Goal: Task Accomplishment & Management: Manage account settings

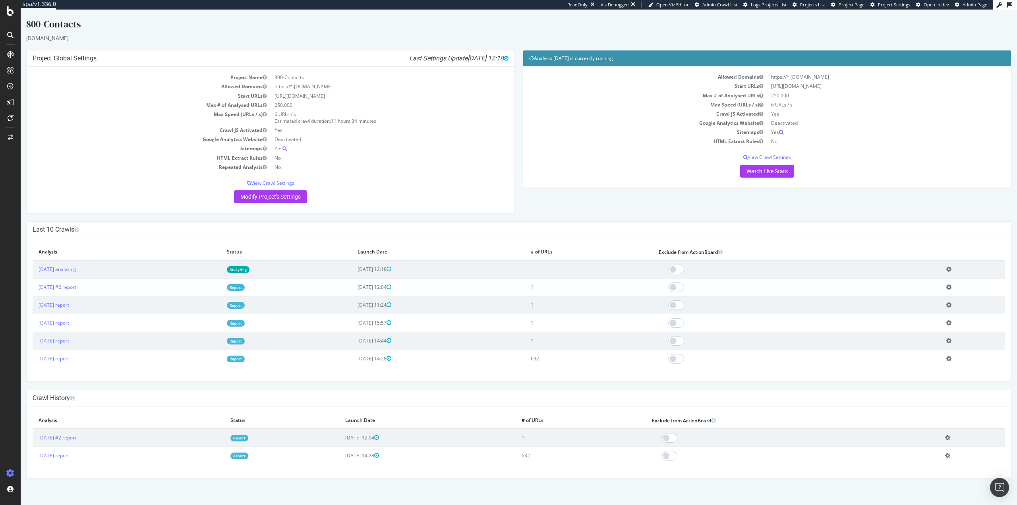
click at [249, 268] on link "Analyzing" at bounding box center [238, 269] width 23 height 7
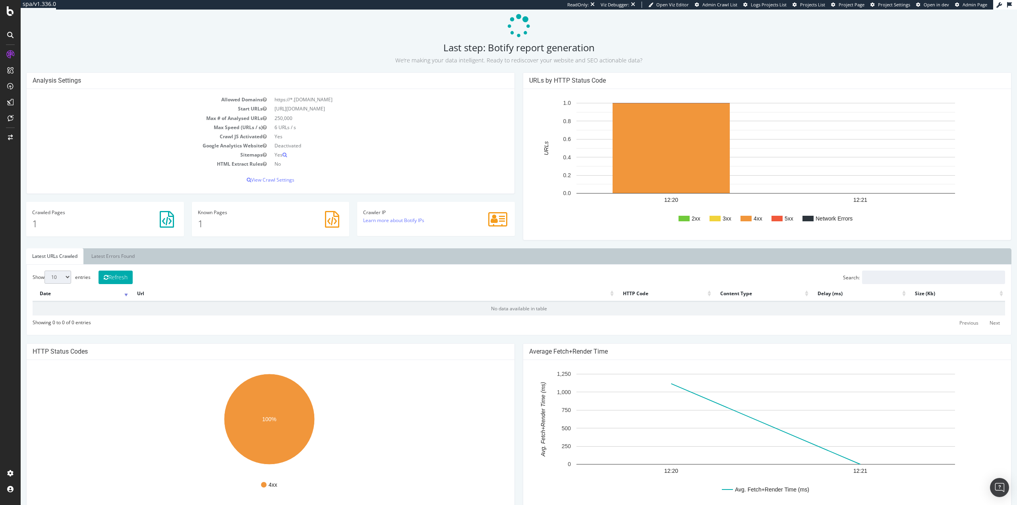
scroll to position [159, 0]
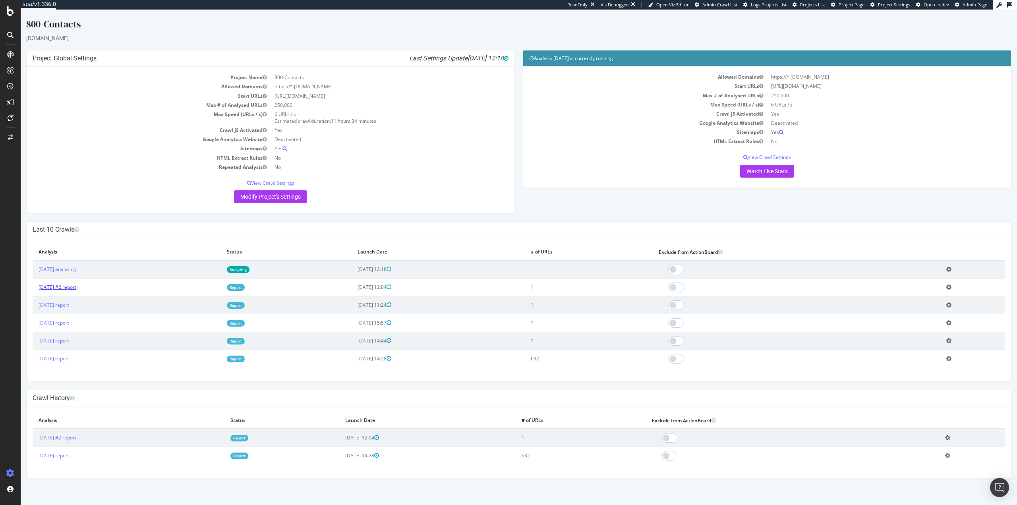
click at [66, 289] on link "2025 Aug. 13th #2 report" at bounding box center [58, 287] width 38 height 7
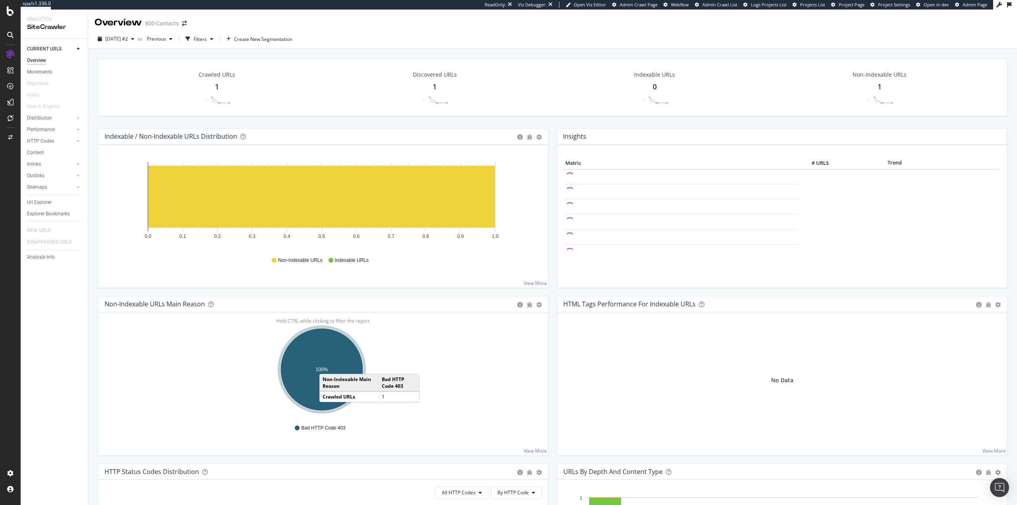
click at [327, 366] on ellipse "A chart." at bounding box center [321, 369] width 83 height 83
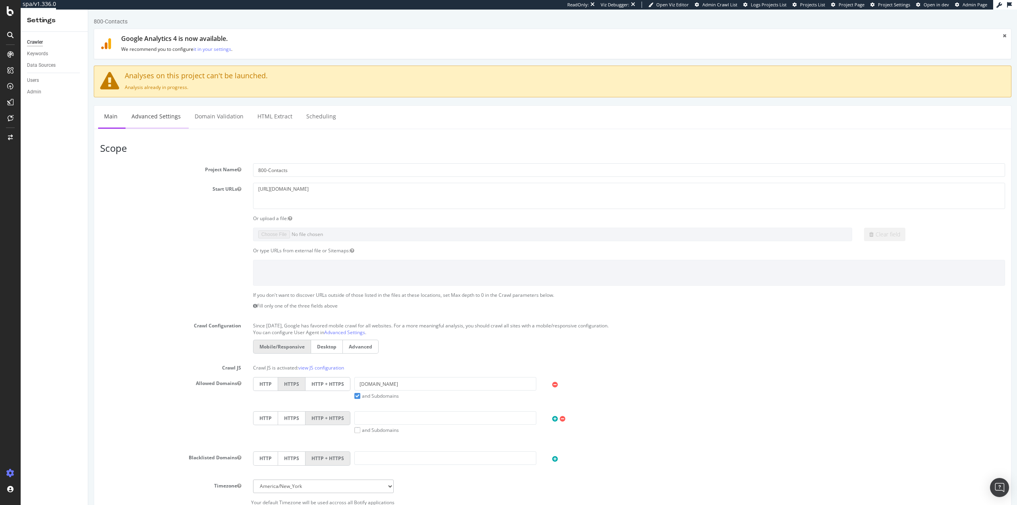
click at [147, 116] on link "Advanced Settings" at bounding box center [156, 117] width 61 height 22
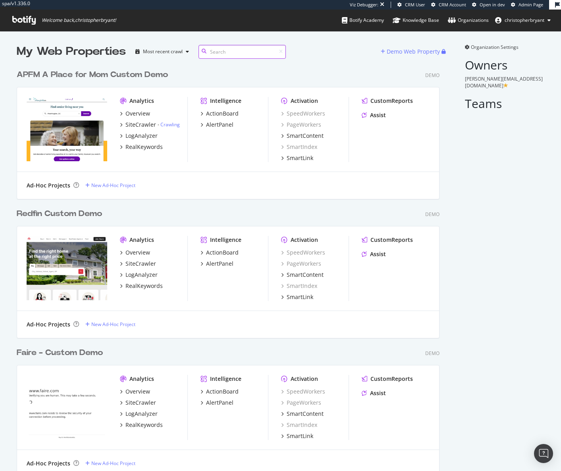
scroll to position [4323, 423]
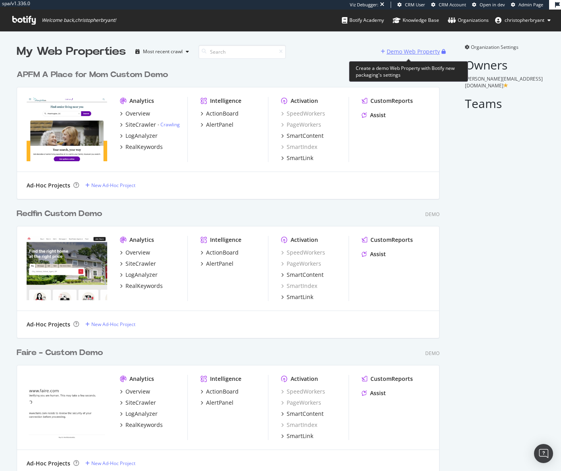
click at [412, 53] on div "Demo Web Property" at bounding box center [413, 52] width 53 height 8
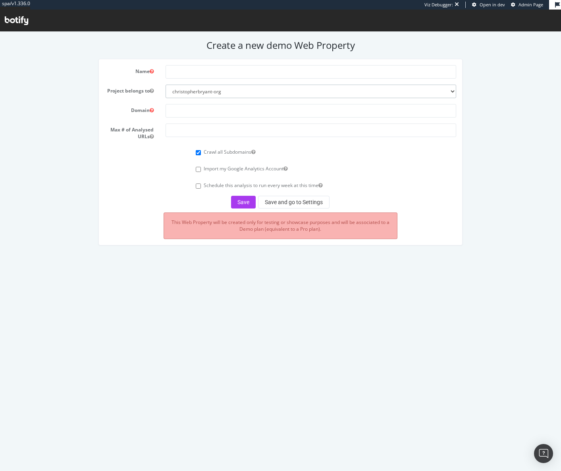
click at [230, 97] on select "christopherbryant-org chrisb botify-solutions-us" at bounding box center [311, 92] width 291 height 14
select select "40993"
click at [166, 85] on select "christopherbryant-org chrisb botify-solutions-us" at bounding box center [311, 92] width 291 height 14
click at [210, 72] on input "text" at bounding box center [311, 72] width 291 height 14
type input "Popsells Custom Demo"
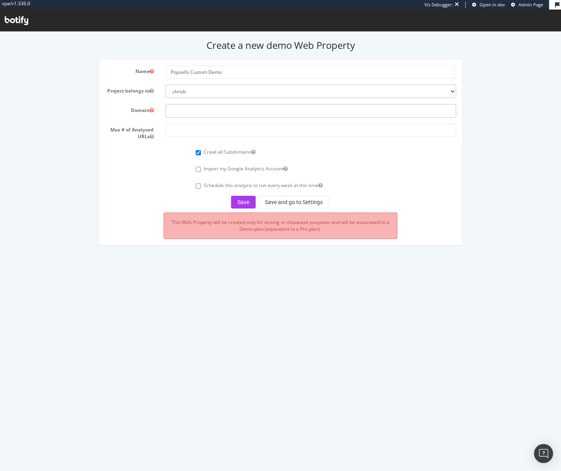
click at [192, 110] on input "text" at bounding box center [311, 111] width 291 height 14
paste input "https://www.popsells.com/"
type input "https://www.popsells.com/"
click at [219, 128] on input "number" at bounding box center [311, 131] width 291 height 14
type input "3"
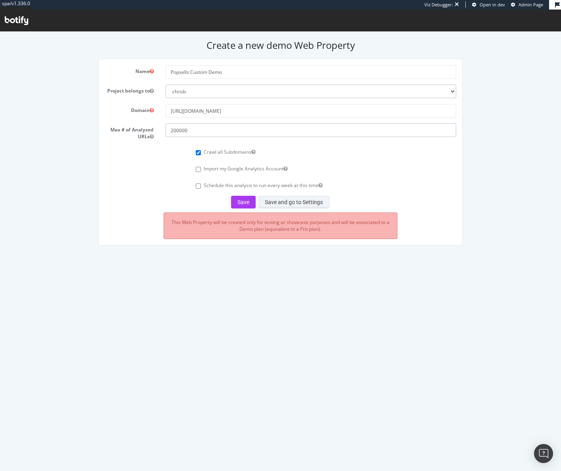
type input "200000"
click at [278, 205] on button "Save and go to Settings" at bounding box center [293, 202] width 71 height 13
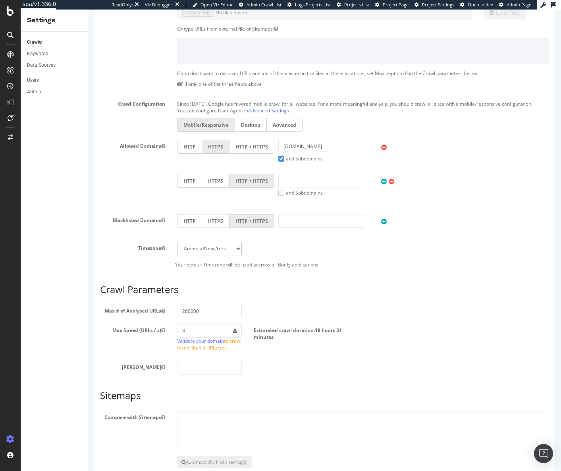
scroll to position [303, 0]
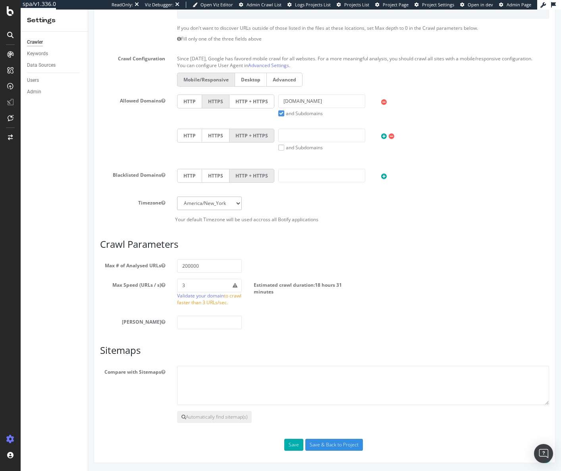
click at [210, 379] on textarea at bounding box center [363, 386] width 373 height 40
click at [211, 378] on textarea at bounding box center [363, 386] width 373 height 40
paste textarea "https://www.popsells.com/article-images-1.xml https://www.popsells.com/boat-art…"
click at [181, 395] on textarea "https://www.popsells.com/article-images-1.xml https://www.popsells.com/boat-art…" at bounding box center [363, 386] width 373 height 40
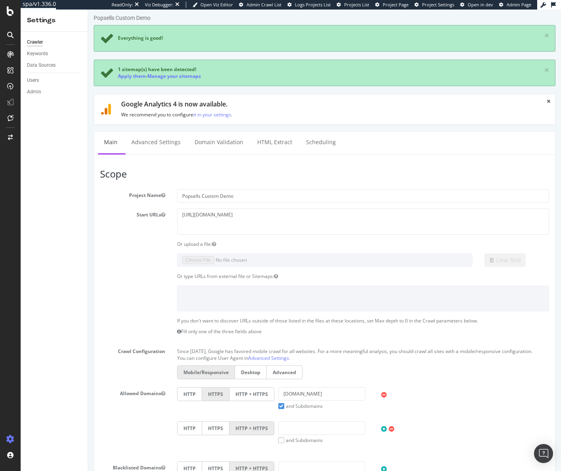
scroll to position [0, 0]
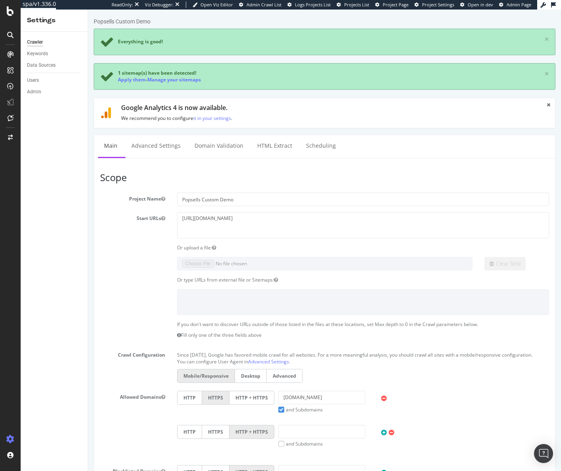
type textarea "https://www.popsells.com/article-images-1.xml https://www.popsells.com/boat-art…"
drag, startPoint x: 258, startPoint y: 403, endPoint x: 218, endPoint y: 378, distance: 47.2
click at [258, 403] on label "HTTP + HTTPS" at bounding box center [252, 398] width 45 height 14
click at [88, 10] on input "HTTP + HTTPS" at bounding box center [88, 10] width 0 height 0
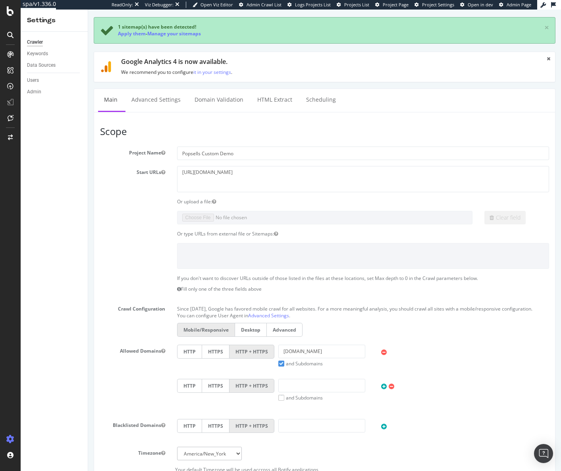
scroll to position [303, 0]
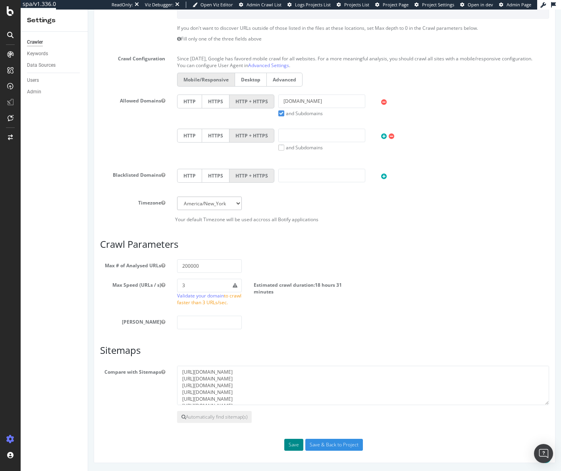
click at [289, 442] on button "Save" at bounding box center [293, 445] width 19 height 12
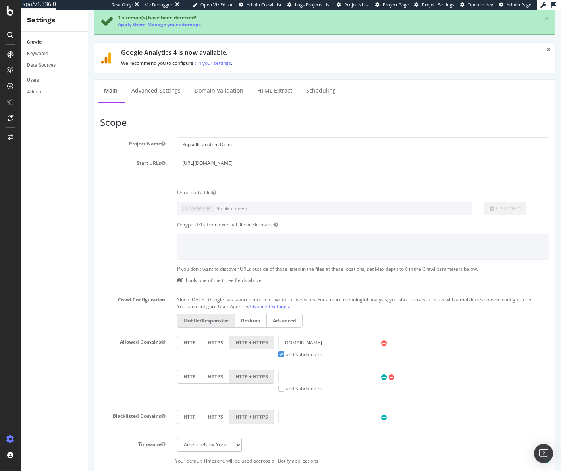
scroll to position [0, 0]
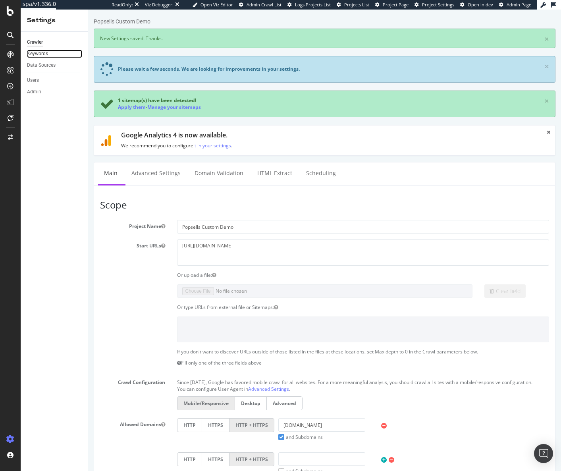
click at [54, 53] on link "Keywords" at bounding box center [54, 54] width 55 height 8
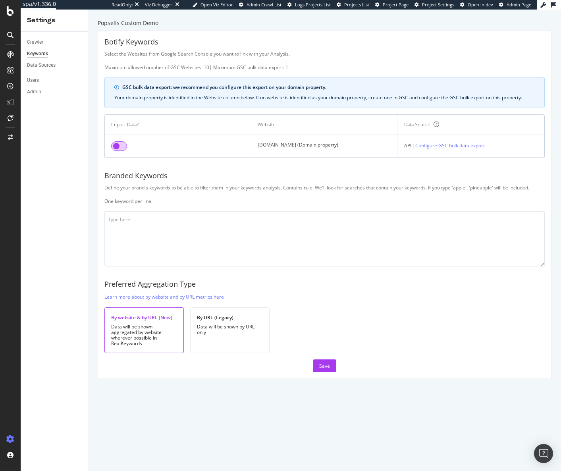
click at [117, 145] on input "checkbox" at bounding box center [119, 146] width 16 height 10
click at [164, 227] on textarea at bounding box center [324, 239] width 440 height 56
click at [135, 239] on textarea "popsells pop sells pop yachts pop pops" at bounding box center [324, 239] width 440 height 56
click at [146, 232] on textarea "popsells pop sells pop yachts pop pops" at bounding box center [324, 239] width 440 height 56
click at [138, 227] on textarea "popsells pop sells pop yacht pop pops" at bounding box center [324, 239] width 440 height 56
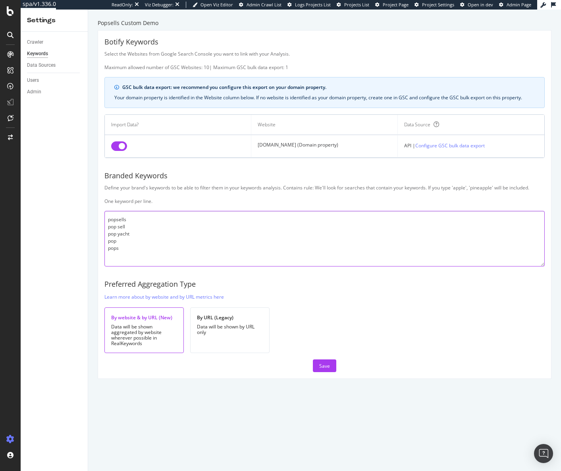
click at [138, 221] on textarea "popsells pop sell pop yacht pop pops" at bounding box center [324, 239] width 440 height 56
click at [135, 239] on textarea "popsell pop sell pop yacht pop pops" at bounding box center [324, 239] width 440 height 56
click at [137, 253] on textarea "popsell pop sell pop yacht pop boat pop rv pops rv pops" at bounding box center [324, 239] width 440 height 56
click at [142, 252] on textarea "popsell pop sell pop yacht pop boat pop rv pops rv pops" at bounding box center [324, 239] width 440 height 56
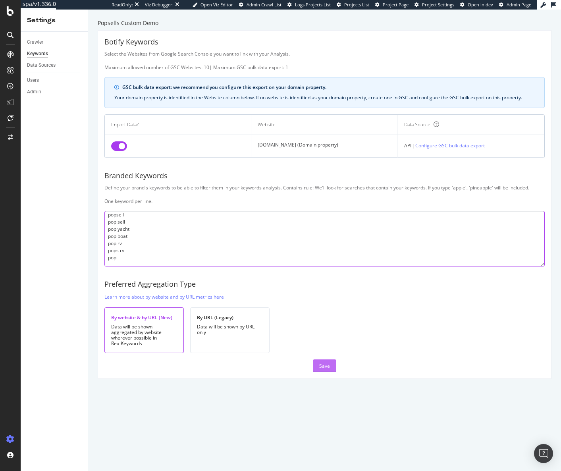
type textarea "popsell pop sell pop yacht pop boat pop rv pops rv pop"
click at [327, 367] on button "Save" at bounding box center [324, 365] width 23 height 13
click at [43, 63] on div "Data Sources" at bounding box center [41, 65] width 29 height 8
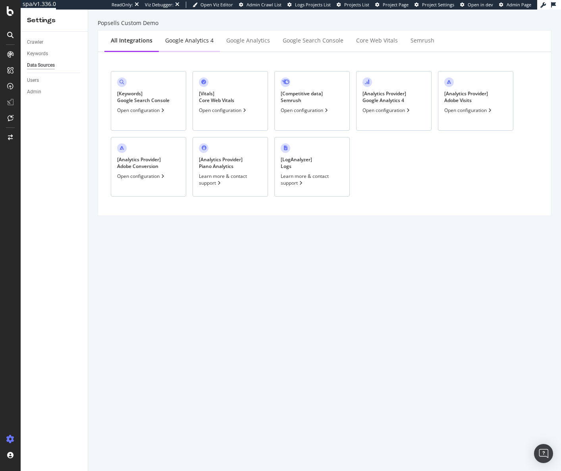
click at [185, 40] on div "Google Analytics 4" at bounding box center [189, 41] width 48 height 8
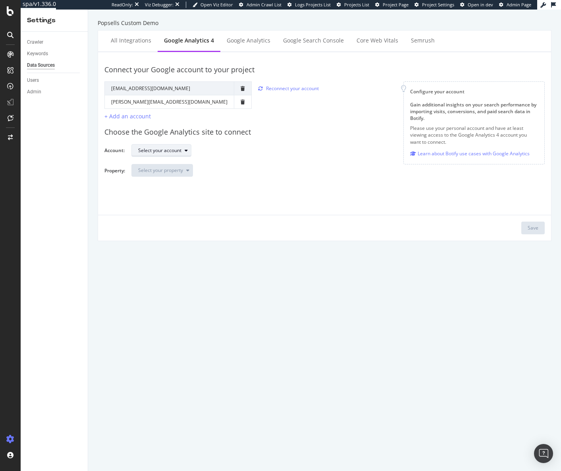
click at [186, 149] on icon "button" at bounding box center [186, 150] width 3 height 5
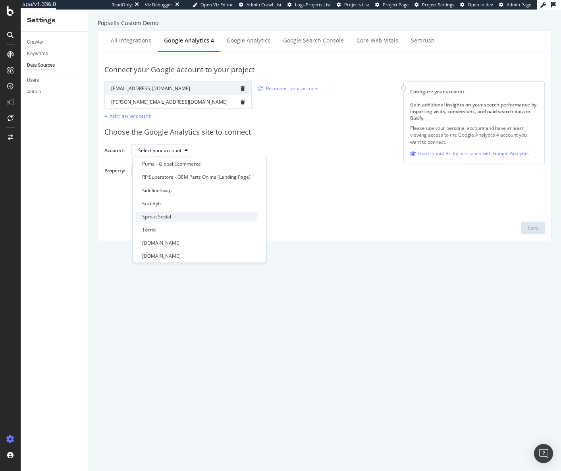
scroll to position [171, 0]
click at [190, 194] on div "Pop Web" at bounding box center [196, 190] width 121 height 10
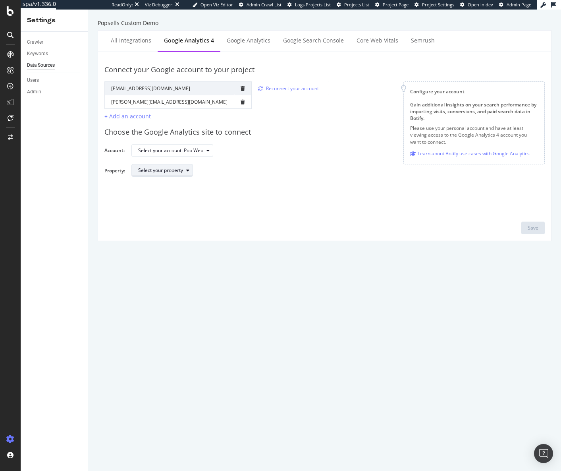
click at [155, 170] on div "Select your property" at bounding box center [160, 170] width 45 height 5
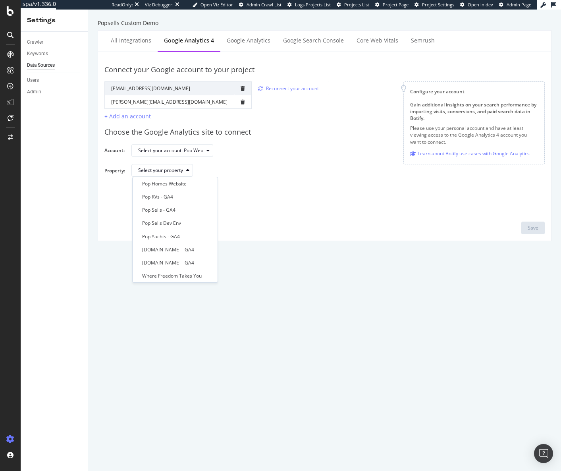
click at [263, 187] on div "Connect your Google account to your project Google Account Action Reconnect Acc…" at bounding box center [324, 146] width 440 height 176
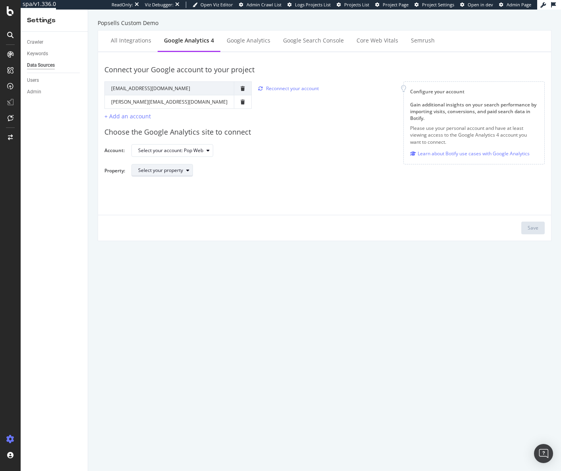
click at [183, 170] on div "Select your property" at bounding box center [160, 170] width 45 height 5
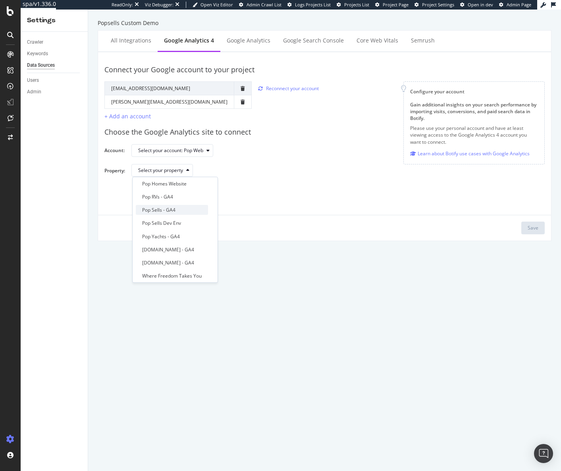
click at [188, 214] on div "Pop Sells - GA4" at bounding box center [172, 210] width 72 height 10
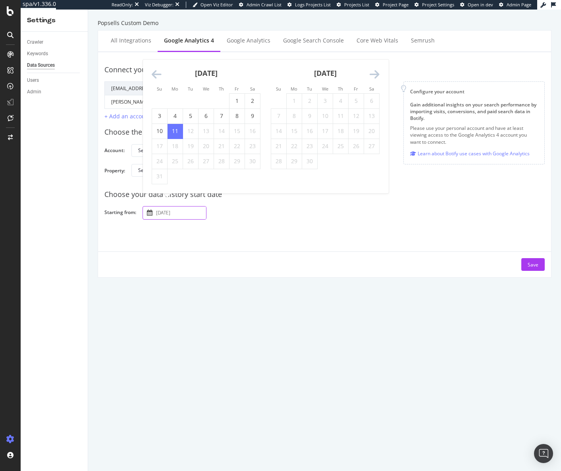
click at [184, 214] on input "2025 August 11th" at bounding box center [180, 213] width 52 height 13
click at [157, 72] on icon "Move backward to switch to the previous month." at bounding box center [157, 74] width 10 height 11
click at [223, 112] on td "10" at bounding box center [221, 115] width 15 height 15
type input "2025 July 10th"
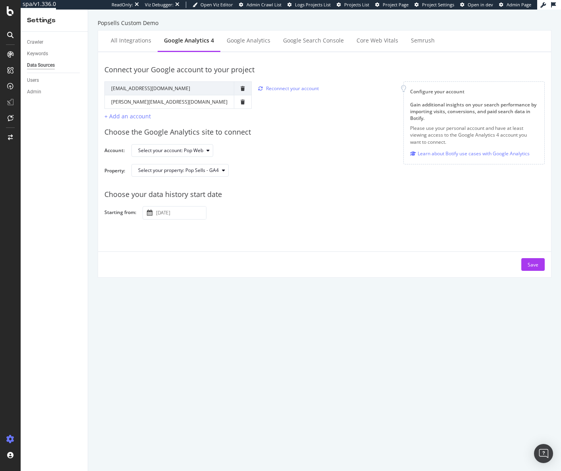
click at [273, 221] on div "Connect your Google account to your project Google Account Action Reconnect Acc…" at bounding box center [324, 164] width 440 height 212
click at [355, 228] on div "Connect your Google account to your project Google Account Action Reconnect Acc…" at bounding box center [324, 164] width 440 height 212
click at [530, 268] on div "Save" at bounding box center [533, 265] width 11 height 12
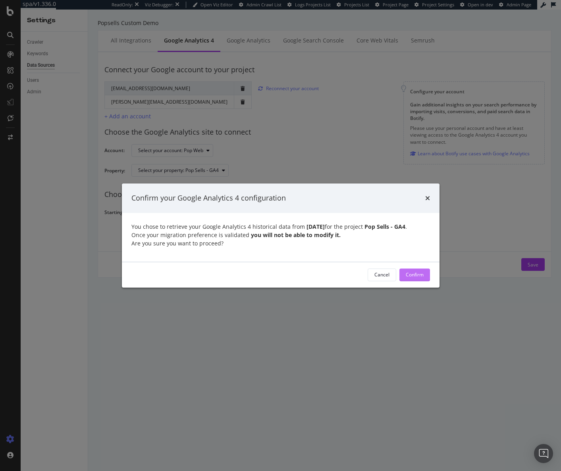
click at [415, 278] on div "Confirm" at bounding box center [415, 275] width 18 height 12
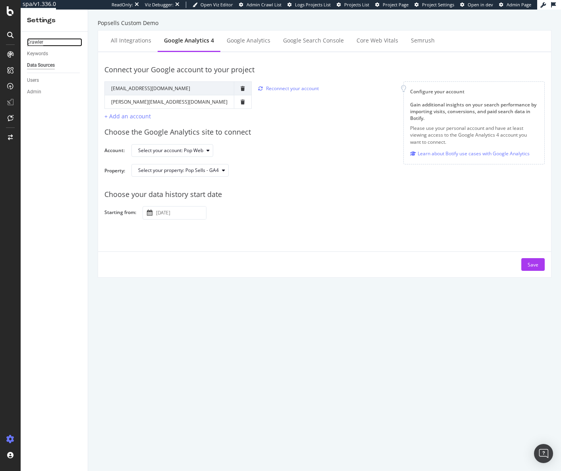
click at [34, 39] on div "Crawler" at bounding box center [35, 42] width 16 height 8
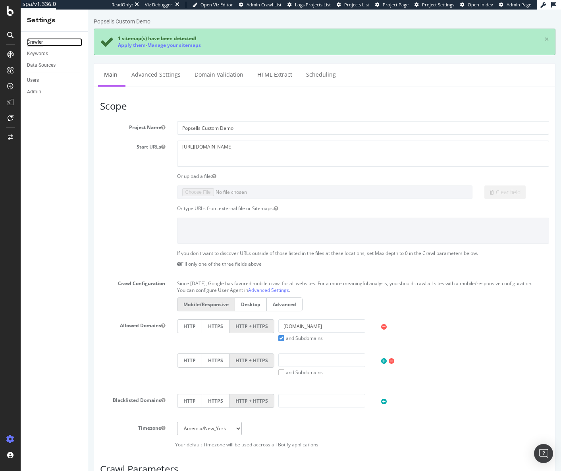
scroll to position [232, 0]
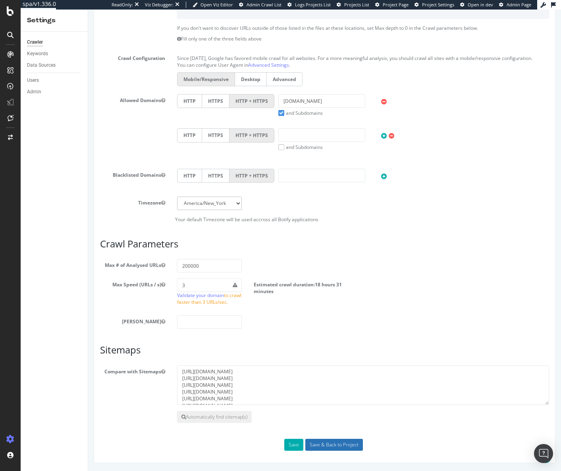
click at [332, 443] on input "Save & Back to Project" at bounding box center [334, 445] width 58 height 12
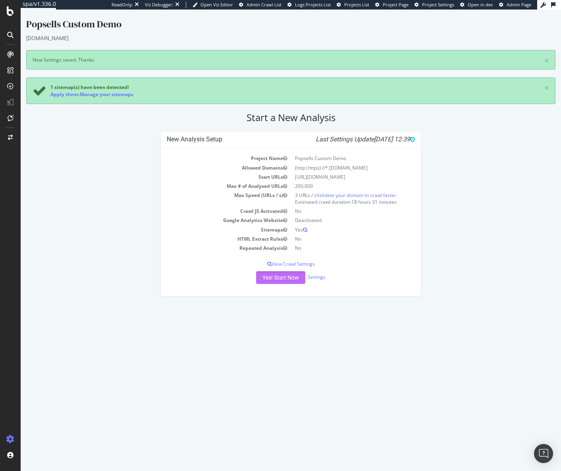
click at [277, 276] on button "Yes! Start Now" at bounding box center [280, 277] width 49 height 13
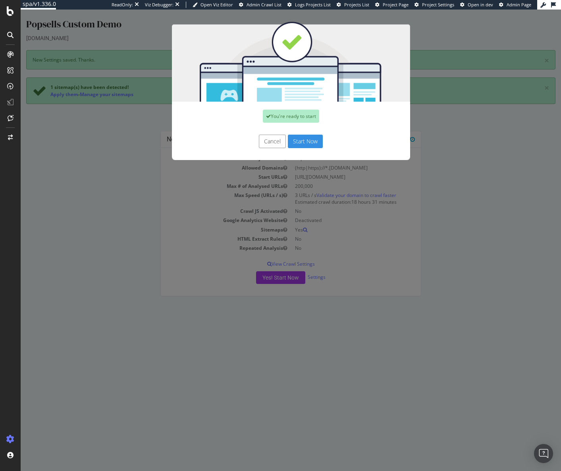
click at [306, 139] on button "Start Now" at bounding box center [305, 142] width 35 height 14
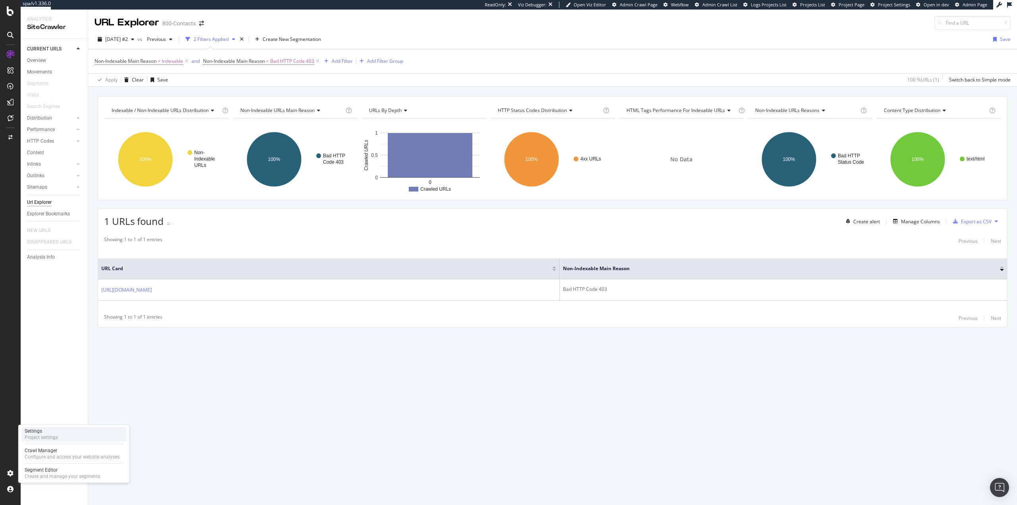
click at [57, 431] on div "Settings" at bounding box center [41, 431] width 33 height 6
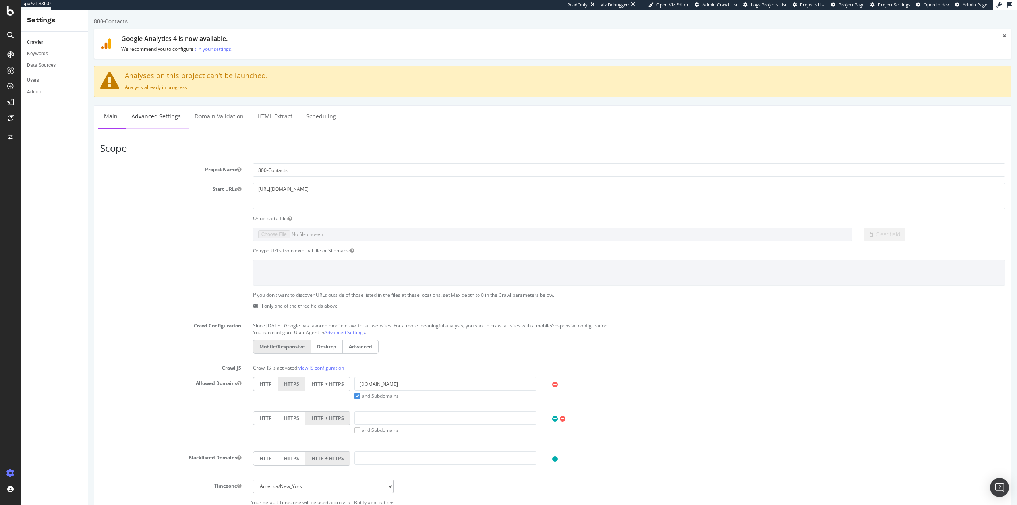
click at [145, 124] on link "Advanced Settings" at bounding box center [156, 117] width 61 height 22
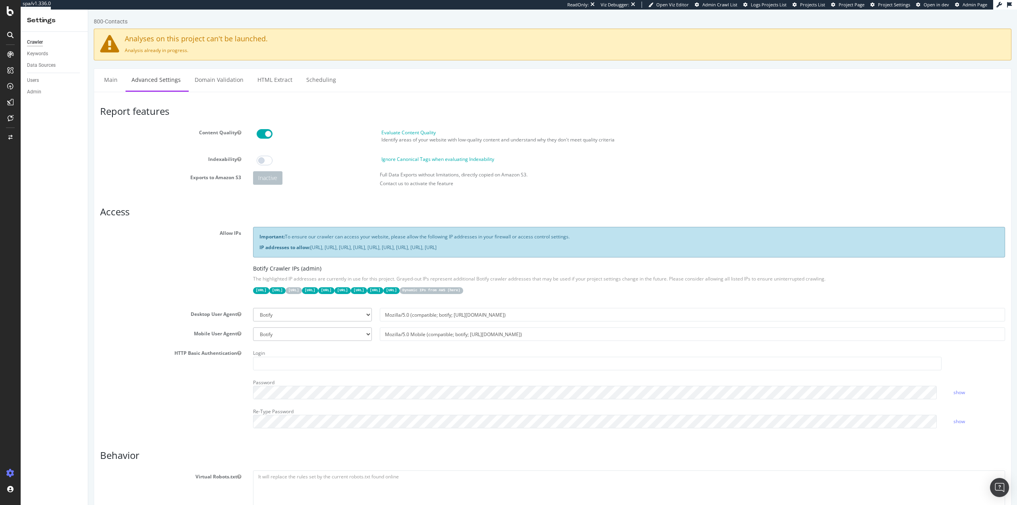
click at [463, 290] on code "Dynamic IPs from AWS ( here )" at bounding box center [432, 290] width 64 height 7
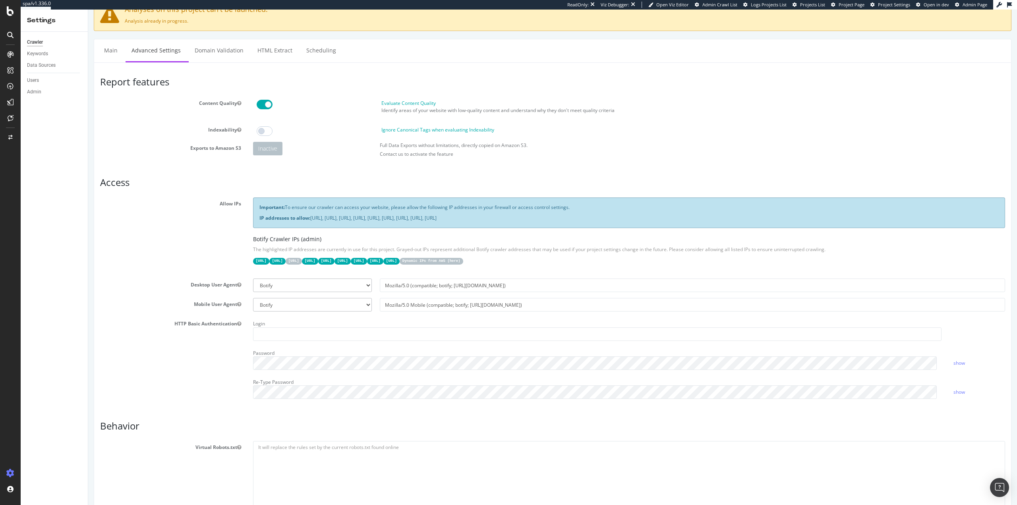
scroll to position [18, 0]
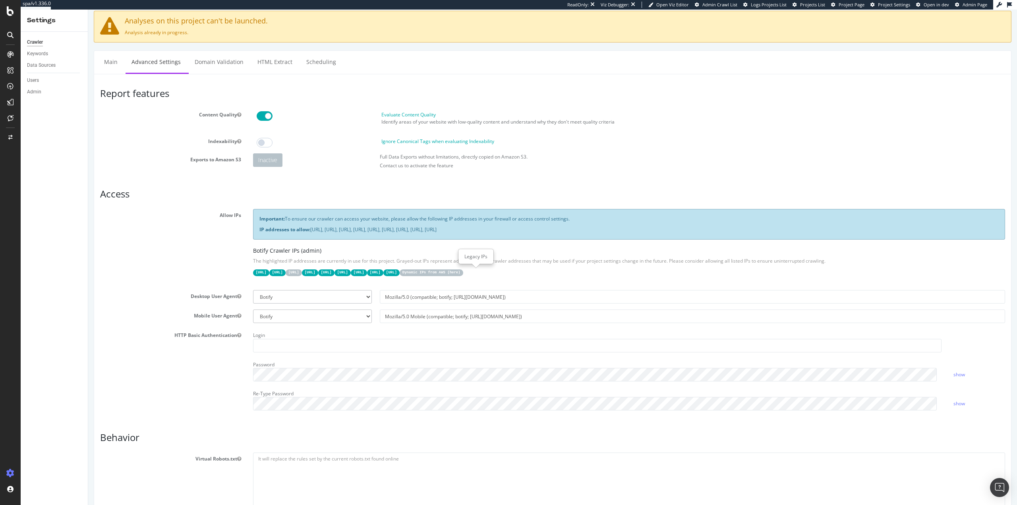
drag, startPoint x: 472, startPoint y: 273, endPoint x: 450, endPoint y: 271, distance: 22.3
click at [367, 273] on code "[URL]" at bounding box center [359, 272] width 16 height 7
drag, startPoint x: 311, startPoint y: 229, endPoint x: 664, endPoint y: 238, distance: 353.6
click at [664, 238] on div "Important: To ensure our crawler can access your website, please allow the foll…" at bounding box center [629, 224] width 752 height 30
click at [718, 4] on span "Admin Crawl List" at bounding box center [719, 5] width 35 height 6
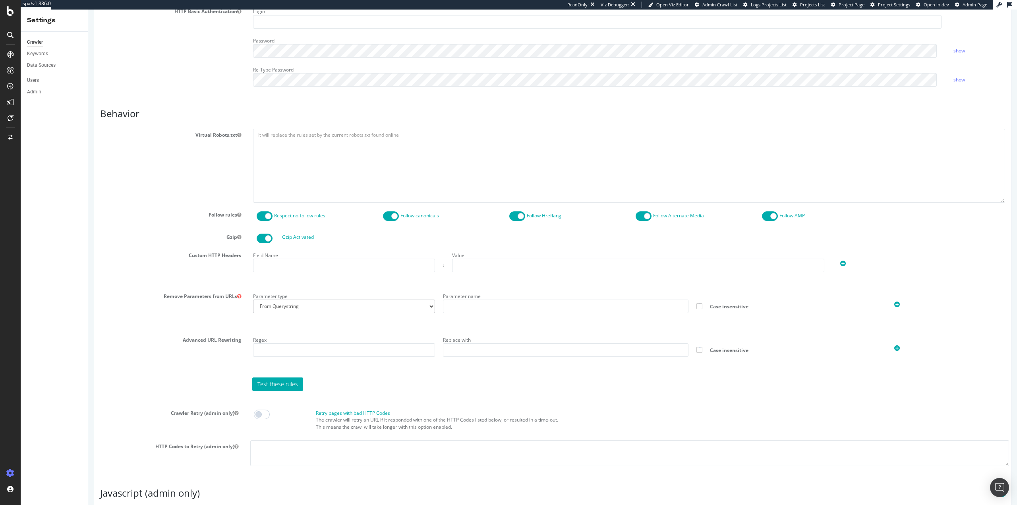
scroll to position [494, 0]
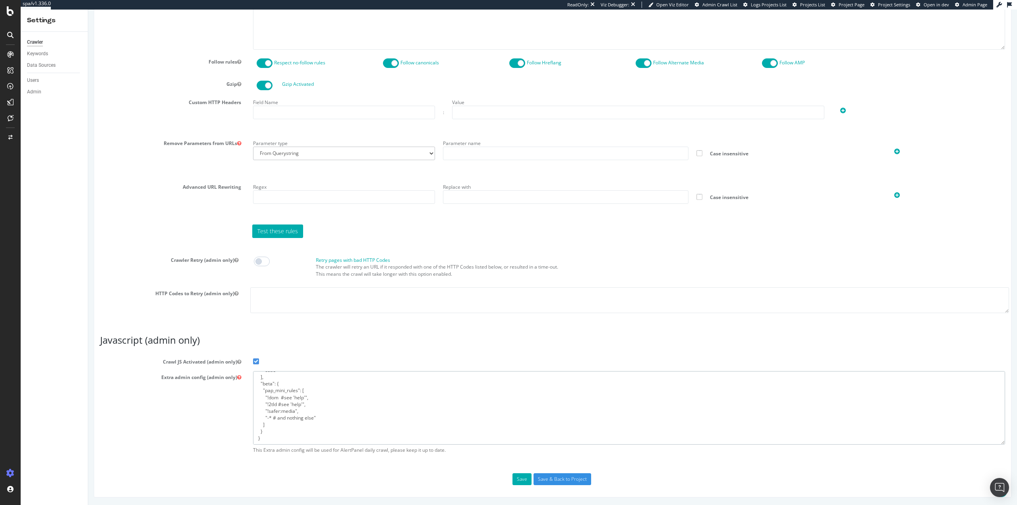
click at [326, 407] on textarea "{ "flags": [ "cube" ], "beta": { "pap_mini_rules": [ "!dom #see 'help'", "!2tld…" at bounding box center [629, 407] width 752 height 73
paste textarea "+ *amazonaws.com/*", "+ *wandzcdn.com/*", "+ *assets.adobedtm.com/*", "+ *yotta…"
type textarea "{ "flags": [ "cube" ], "beta": { "pap_mini_rules": [ "+ *amazonaws.com/*", "+ *…"
click at [551, 479] on input "Save & Back to Project" at bounding box center [562, 479] width 58 height 12
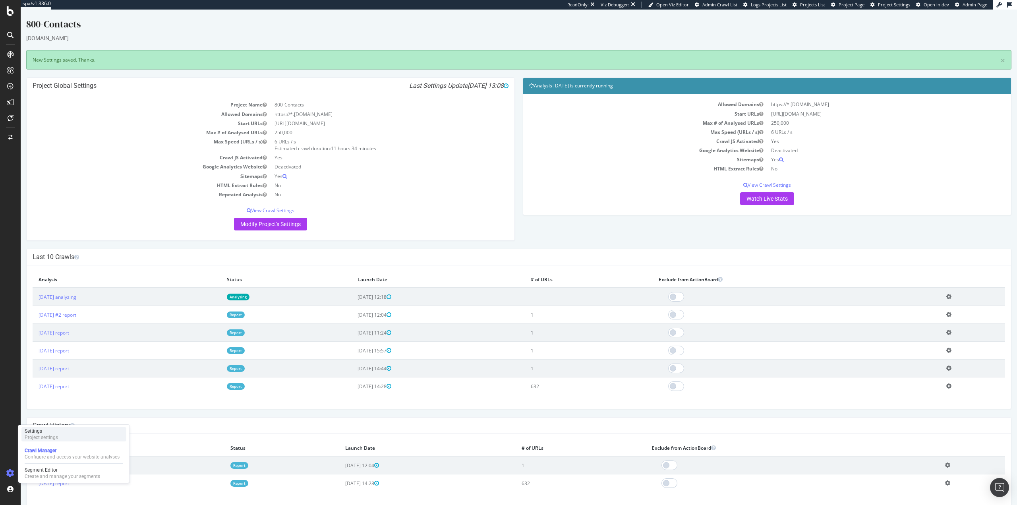
click at [43, 432] on div "Settings" at bounding box center [41, 431] width 33 height 6
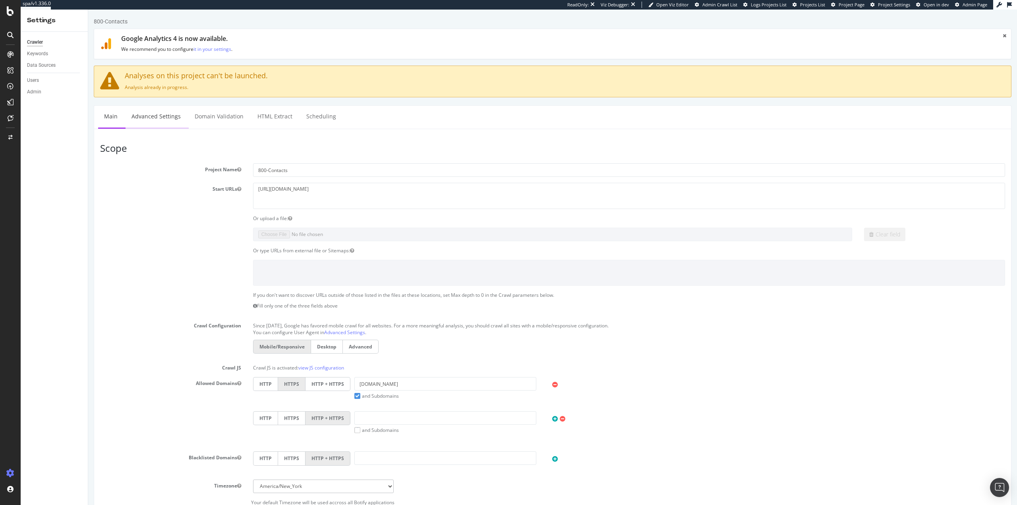
click at [150, 116] on link "Advanced Settings" at bounding box center [156, 117] width 61 height 22
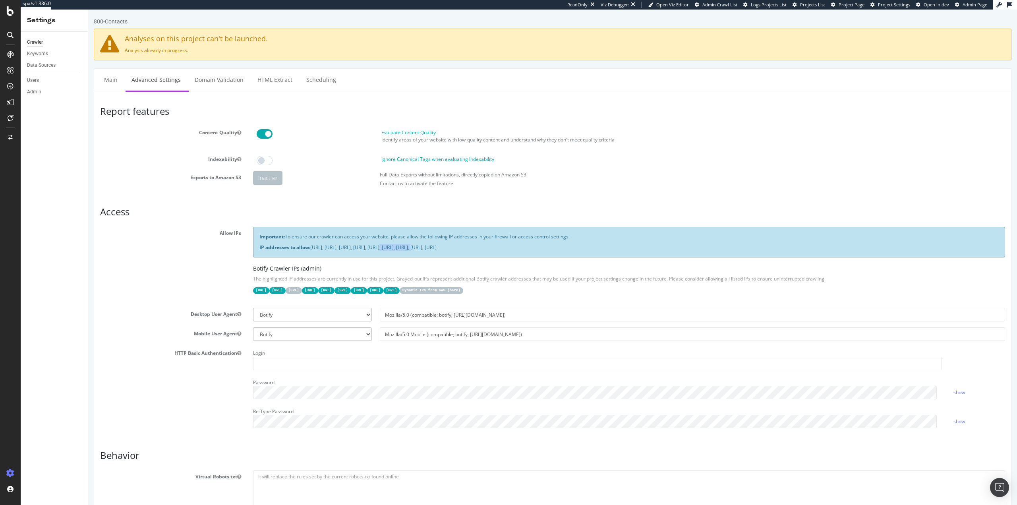
drag, startPoint x: 381, startPoint y: 247, endPoint x: 418, endPoint y: 247, distance: 36.9
click at [418, 247] on p "IP addresses to allow: 31.41.37.0/24, 44.206.2.192/26, 15.235.106.96/27, 52.6.2…" at bounding box center [628, 247] width 739 height 7
click at [416, 246] on p "IP addresses to allow: 31.41.37.0/24, 44.206.2.192/26, 15.235.106.96/27, 52.6.2…" at bounding box center [628, 247] width 739 height 7
drag, startPoint x: 420, startPoint y: 246, endPoint x: 442, endPoint y: 247, distance: 22.3
click at [442, 247] on p "IP addresses to allow: 31.41.37.0/24, 44.206.2.192/26, 15.235.106.96/27, 52.6.2…" at bounding box center [628, 247] width 739 height 7
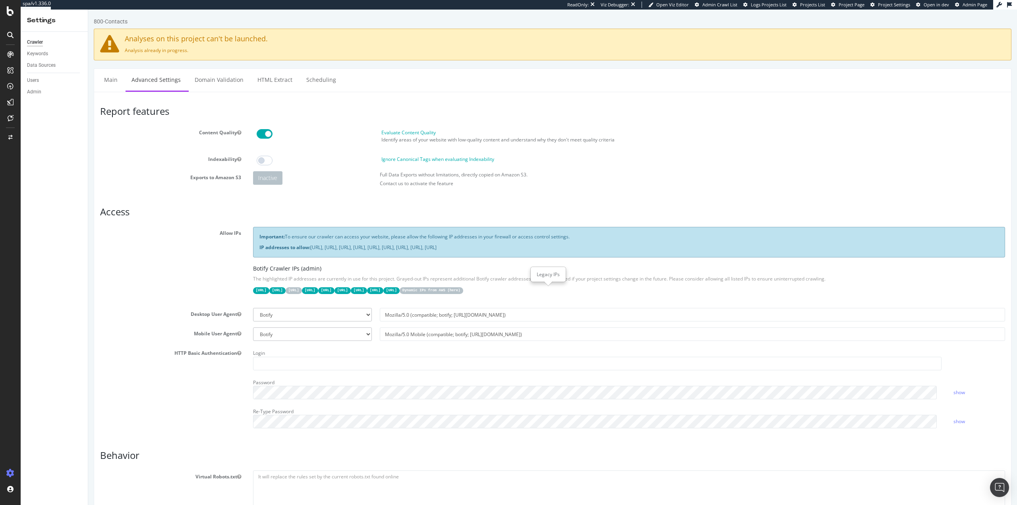
click at [400, 290] on code "[URL]" at bounding box center [391, 290] width 16 height 7
click at [383, 289] on code "[URL]" at bounding box center [375, 290] width 16 height 7
drag, startPoint x: 649, startPoint y: 251, endPoint x: 309, endPoint y: 249, distance: 340.0
click at [309, 249] on p "IP addresses to allow: 31.41.37.0/24, 44.206.2.192/26, 15.235.106.96/27, 52.6.2…" at bounding box center [628, 247] width 739 height 7
copy p "[URL], [URL], [URL], [URL], [URL], [URL], [URL], [URL], [URL]"
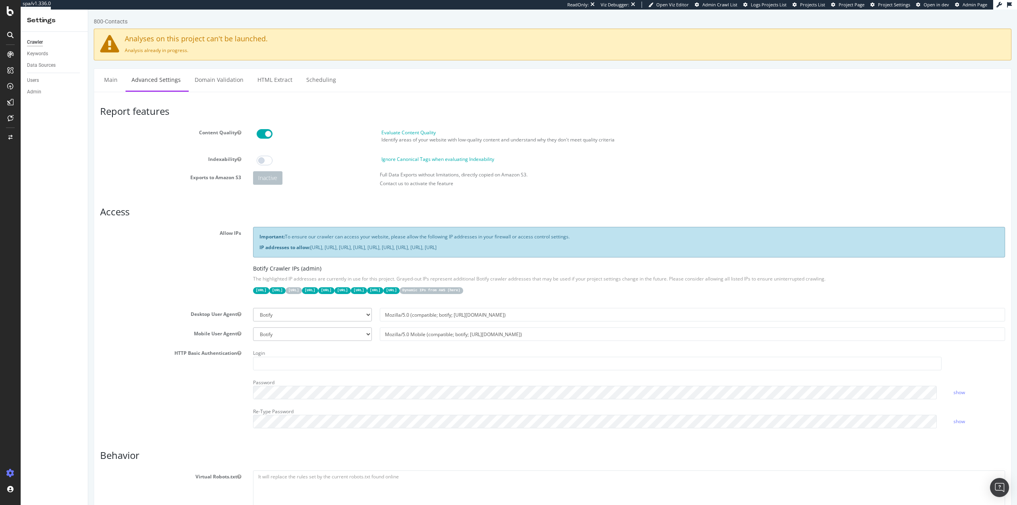
drag, startPoint x: 169, startPoint y: 310, endPoint x: 143, endPoint y: 313, distance: 26.4
click at [159, 303] on section "Allow IPs Important: To ensure our crawler can access your website, please allo…" at bounding box center [552, 330] width 905 height 207
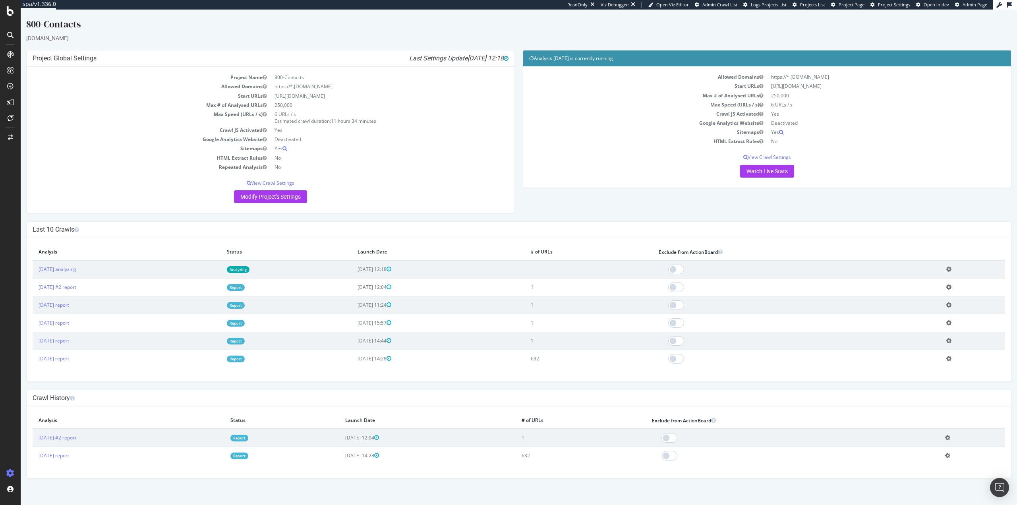
click at [249, 268] on link "Analyzing" at bounding box center [238, 269] width 23 height 7
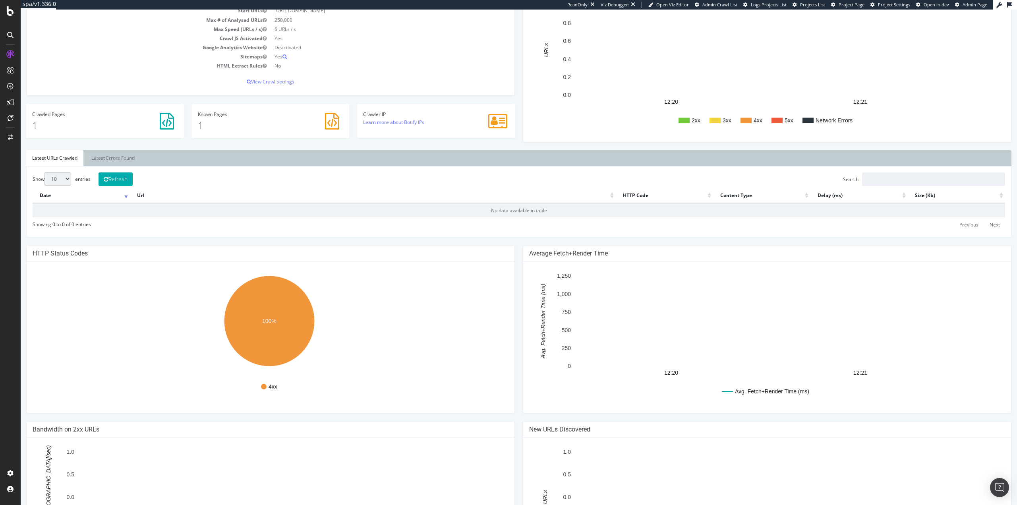
scroll to position [226, 0]
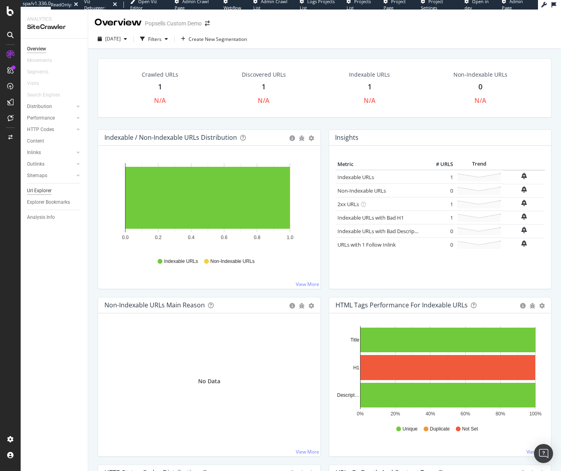
click at [44, 188] on div "Url Explorer" at bounding box center [39, 191] width 25 height 8
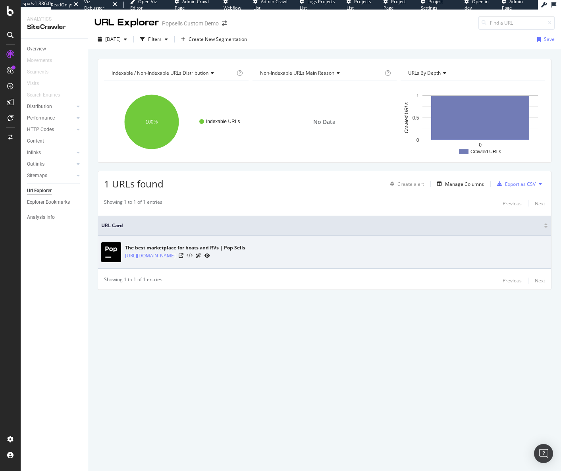
click at [193, 254] on icon at bounding box center [190, 256] width 6 height 6
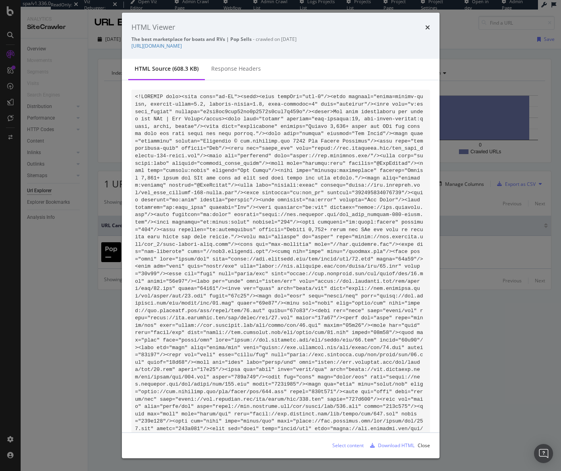
click at [486, 363] on div "HTML Viewer The best marketplace for boats and RVs | Pop Sells - crawled on [DA…" at bounding box center [280, 235] width 561 height 471
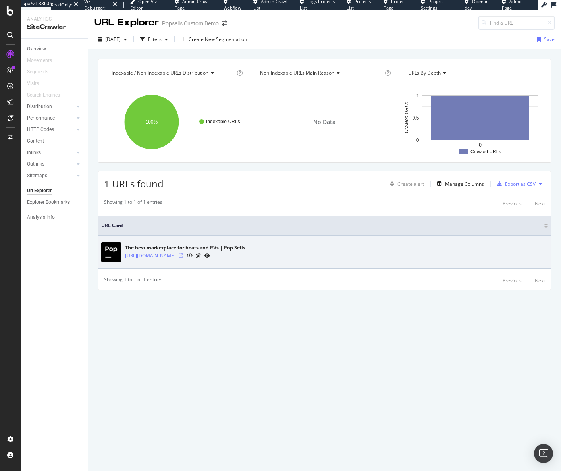
click at [183, 253] on icon at bounding box center [181, 255] width 5 height 5
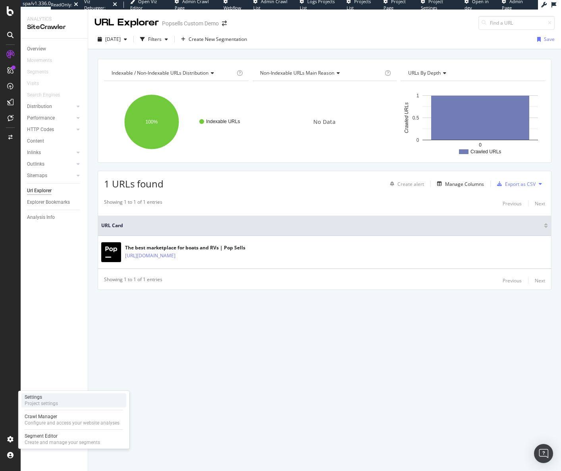
click at [72, 402] on div "Settings Project settings" at bounding box center [73, 400] width 105 height 14
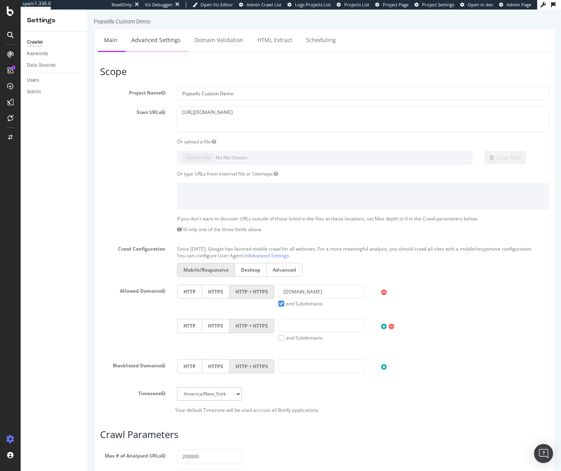
click at [160, 40] on link "Advanced Settings" at bounding box center [156, 40] width 61 height 22
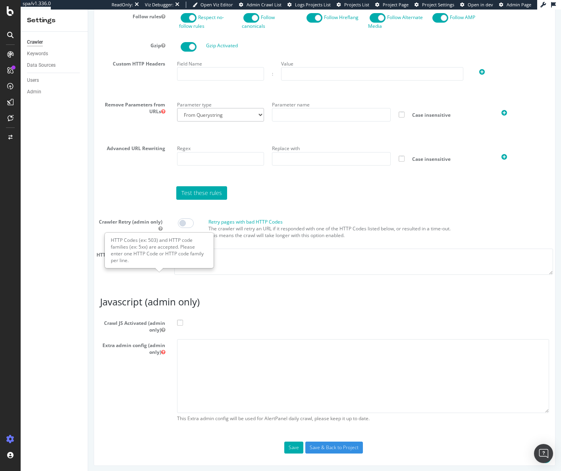
scroll to position [536, 0]
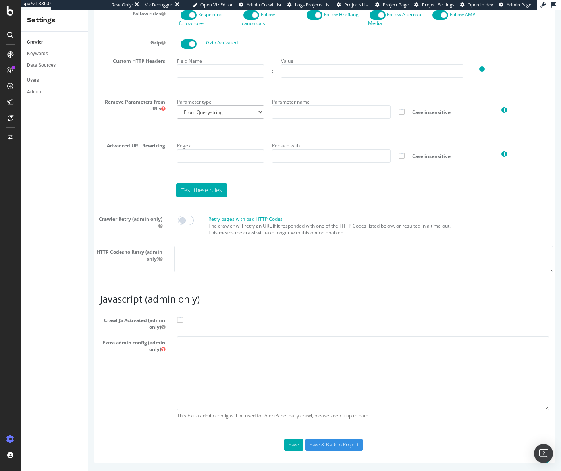
click at [182, 319] on span at bounding box center [180, 320] width 6 height 6
click at [88, 10] on input "Crawl JS Activated (admin only)" at bounding box center [88, 10] width 0 height 0
click at [197, 348] on textarea at bounding box center [363, 372] width 373 height 73
paste textarea "{ "flags": [ "cube" ], "beta": { "pap_mini_rules": [ "+ *[DOMAIN_NAME][URL]", "…"
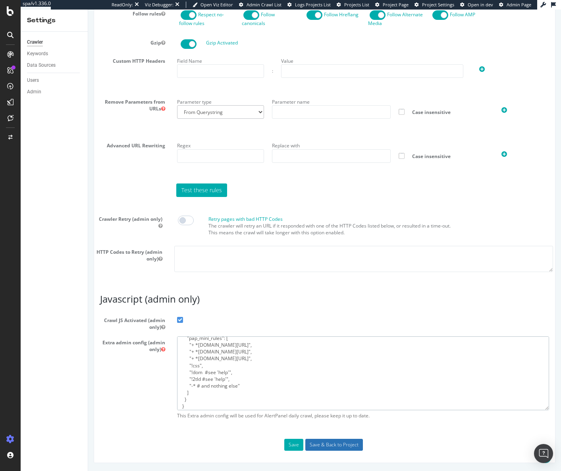
type textarea "{ "flags": [ "cube" ], "beta": { "pap_mini_rules": [ "+ *[DOMAIN_NAME][URL]", "…"
click at [316, 443] on input "Save & Back to Project" at bounding box center [334, 445] width 58 height 12
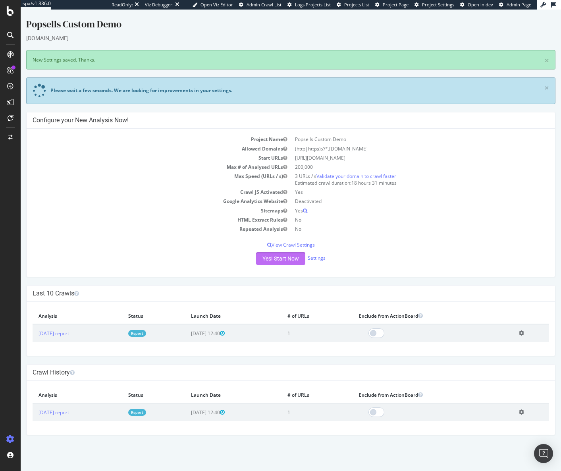
click at [272, 259] on button "Yes! Start Now" at bounding box center [280, 258] width 49 height 13
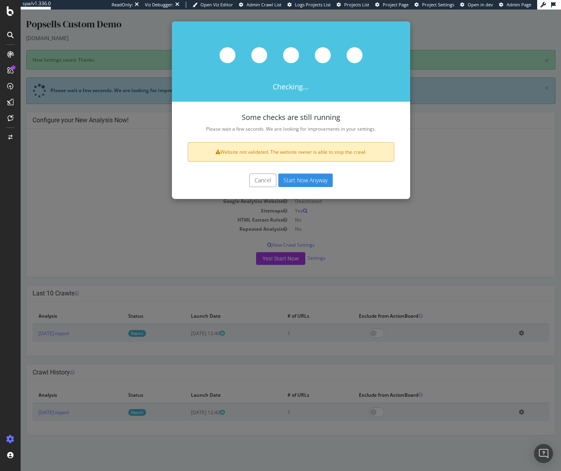
click at [295, 180] on button "Start Now Anyway" at bounding box center [305, 181] width 54 height 14
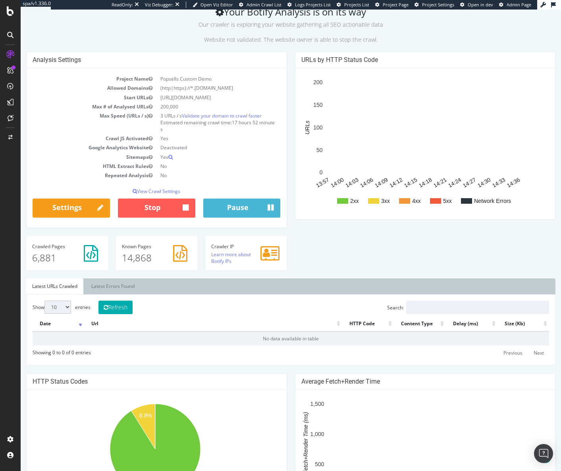
scroll to position [298, 0]
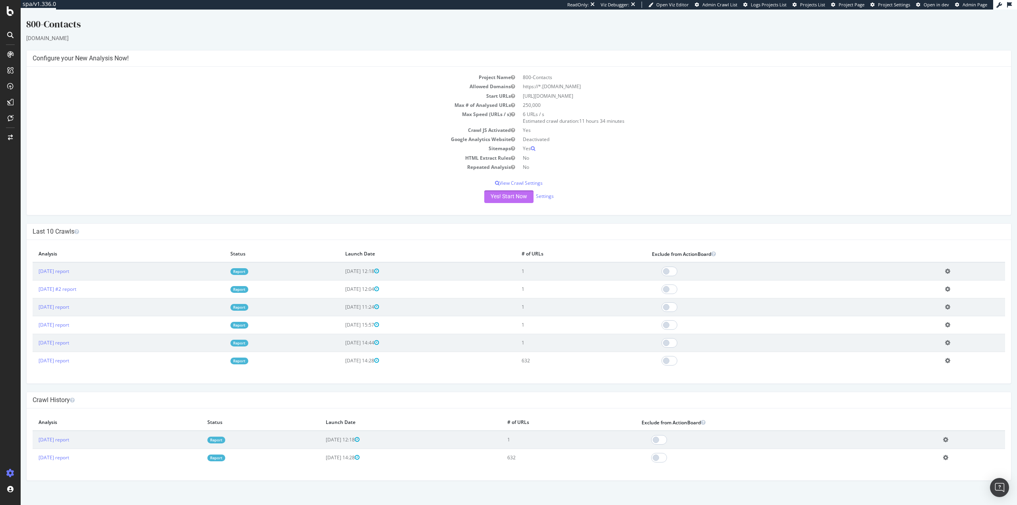
click at [514, 194] on button "Yes! Start Now" at bounding box center [508, 196] width 49 height 13
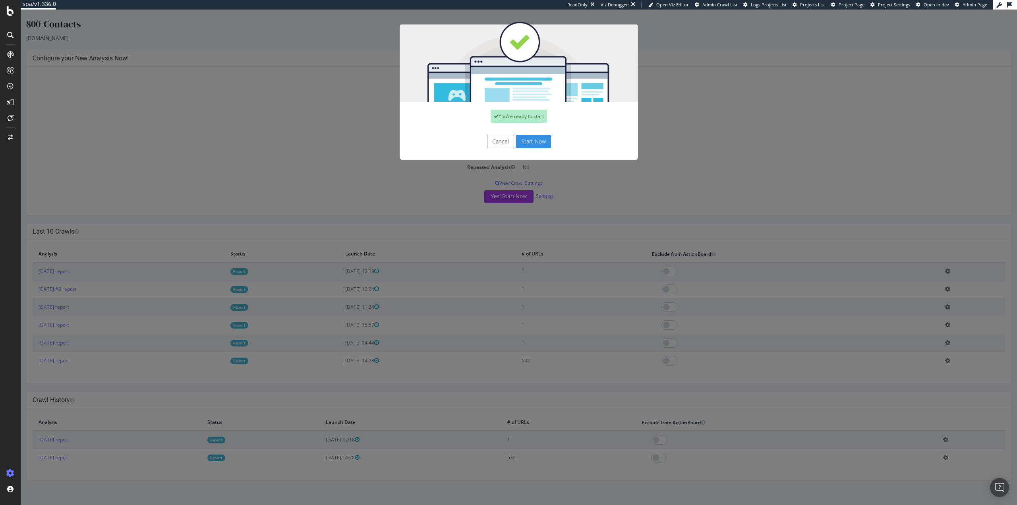
drag, startPoint x: 536, startPoint y: 141, endPoint x: 550, endPoint y: 162, distance: 26.0
click at [536, 140] on button "Start Now" at bounding box center [533, 142] width 35 height 14
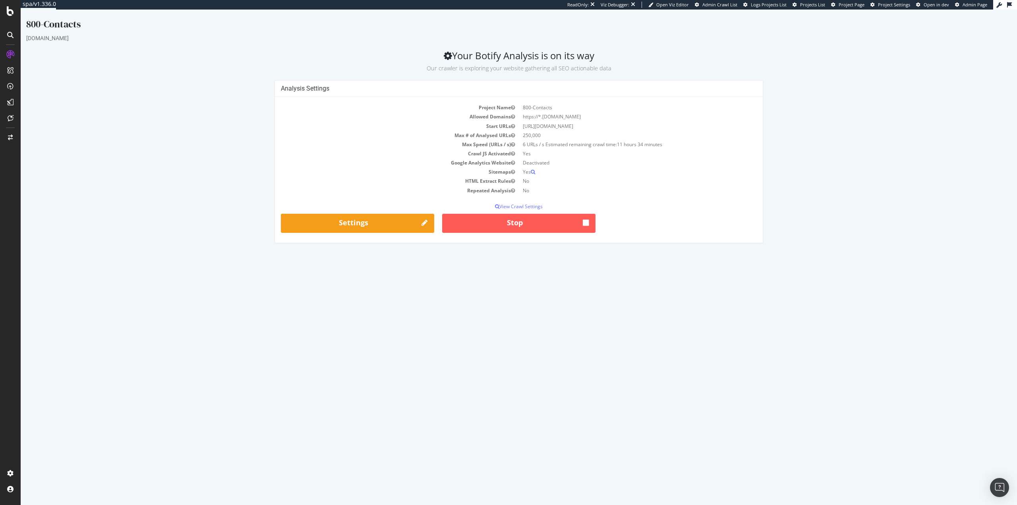
click at [830, 136] on div "Analysis Settings Project Name 800-Contacts Allowed Domains https://*.[DOMAIN_N…" at bounding box center [518, 165] width 993 height 170
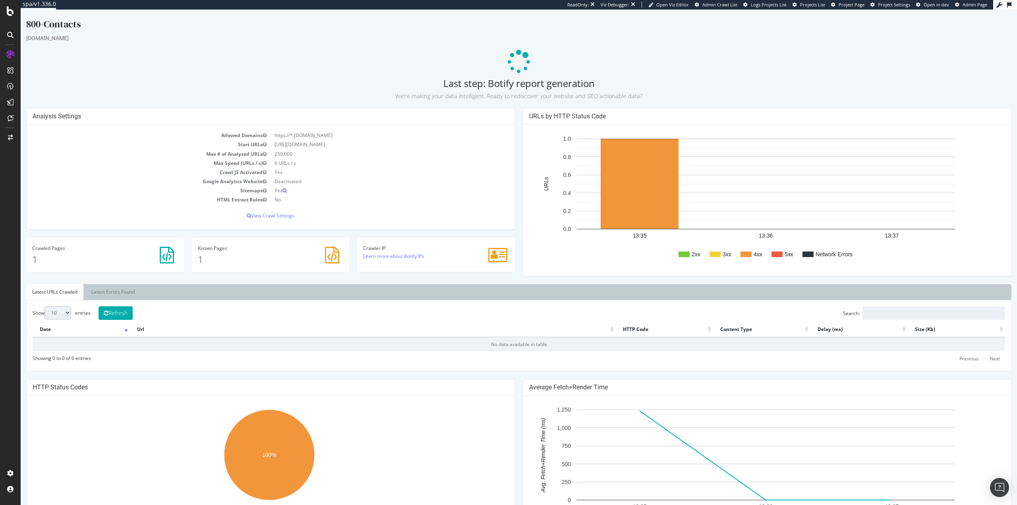
click at [187, 60] on p at bounding box center [518, 62] width 985 height 24
